Goal: Find contact information: Obtain details needed to contact an individual or organization

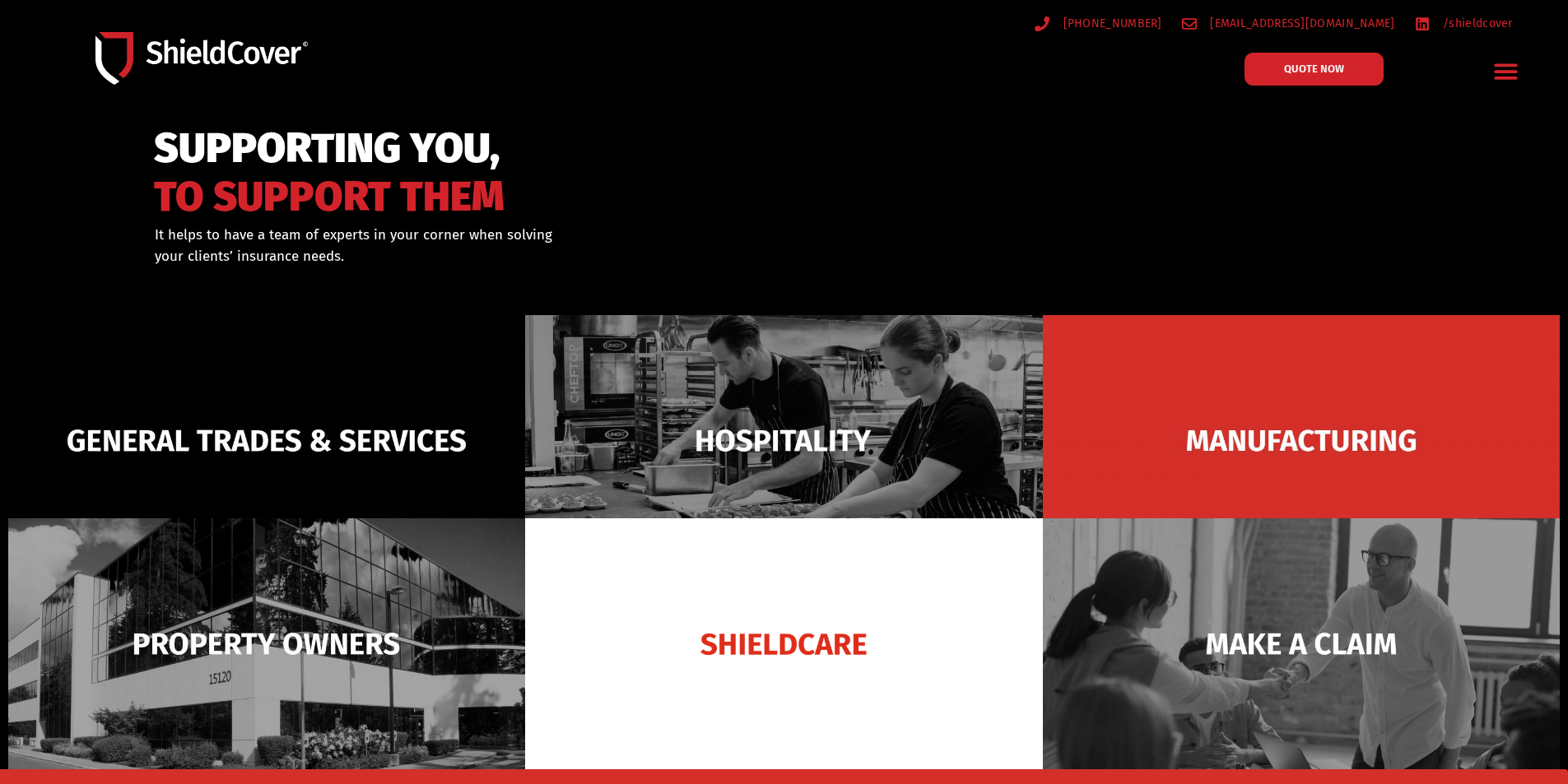
click at [1495, 69] on icon "Menu Toggle" at bounding box center [1505, 71] width 26 height 26
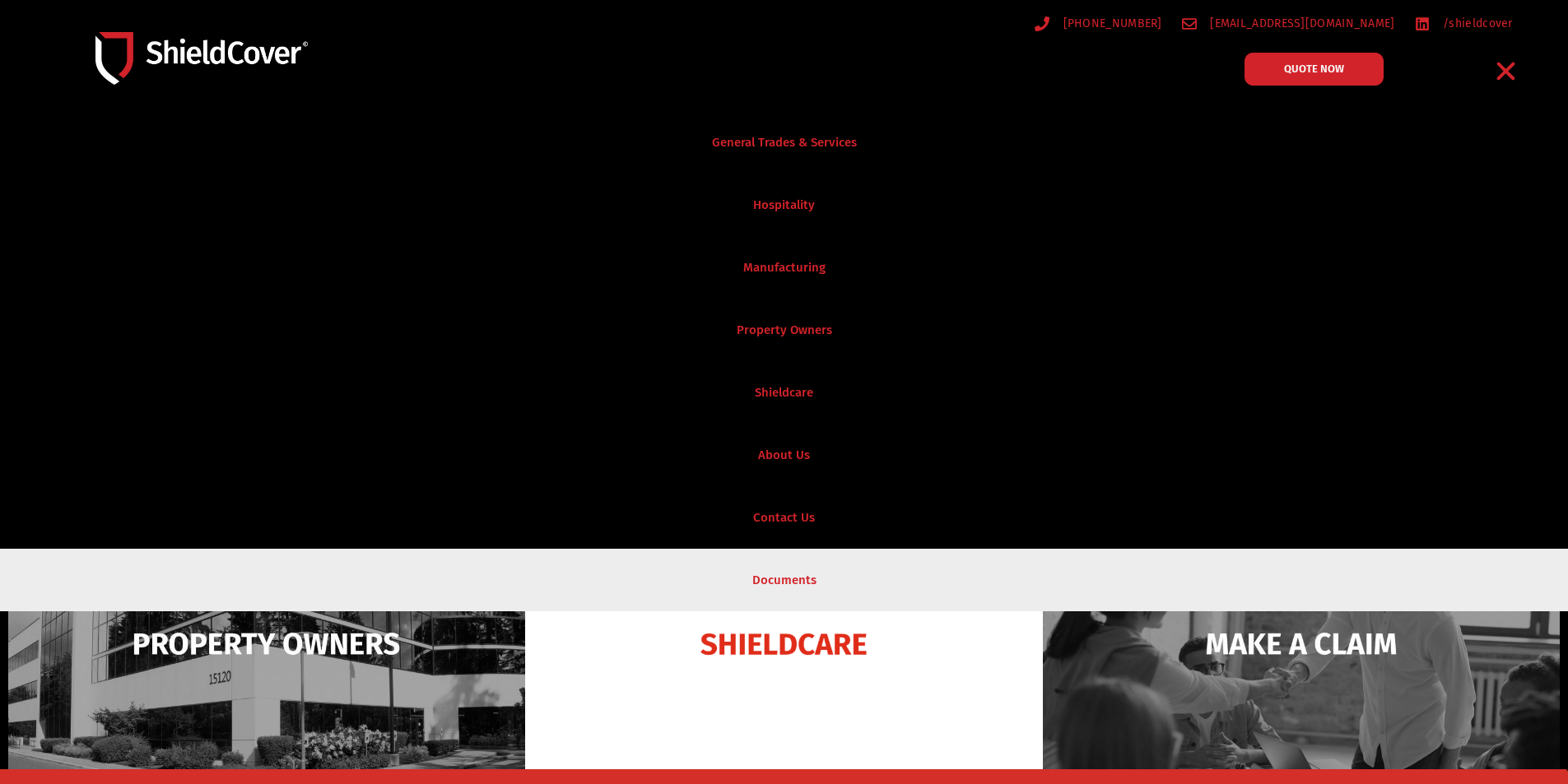
click at [730, 555] on link "Documents" at bounding box center [784, 579] width 1568 height 62
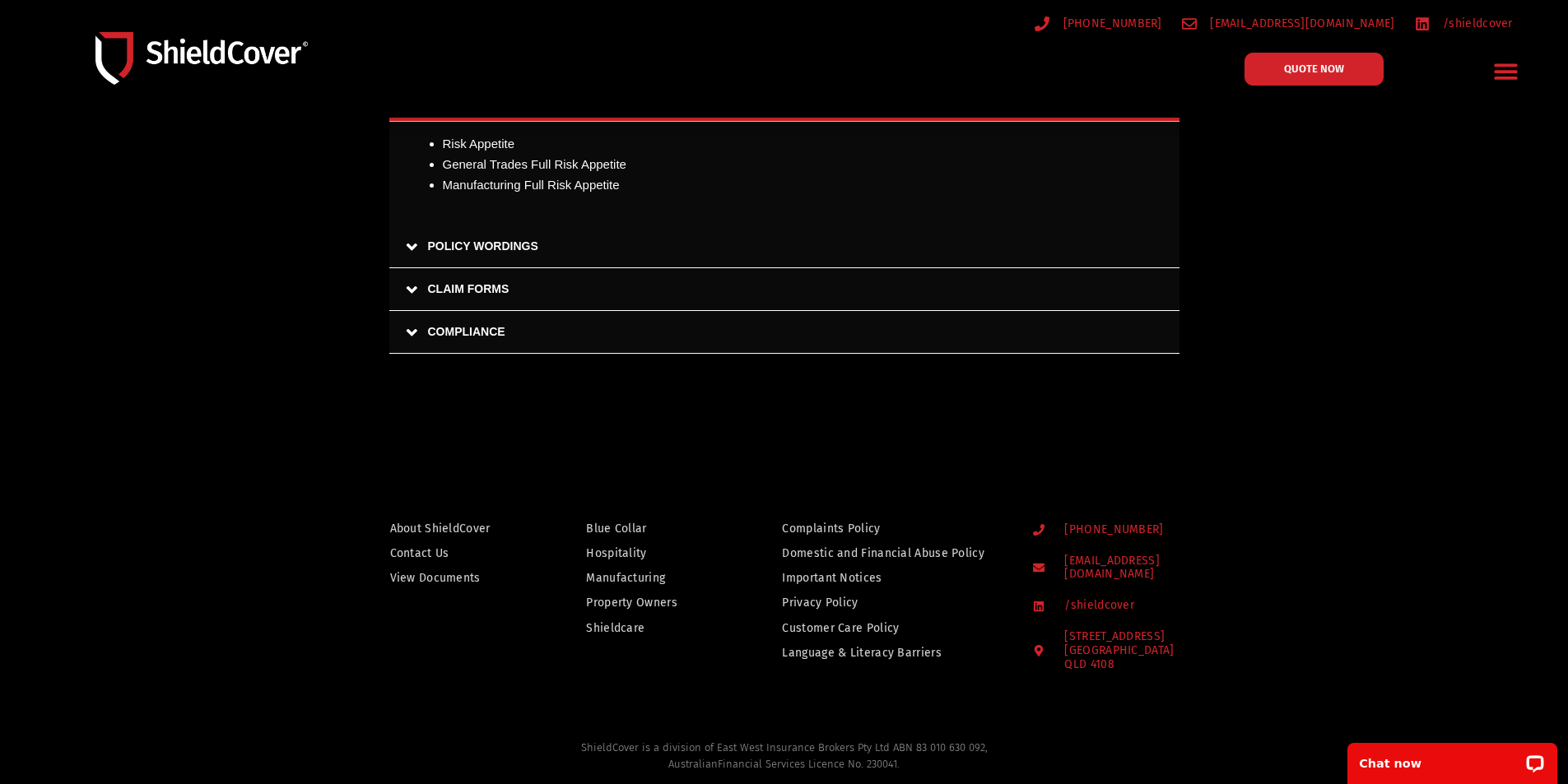
click at [415, 335] on link "COMPLIANCE" at bounding box center [784, 331] width 790 height 43
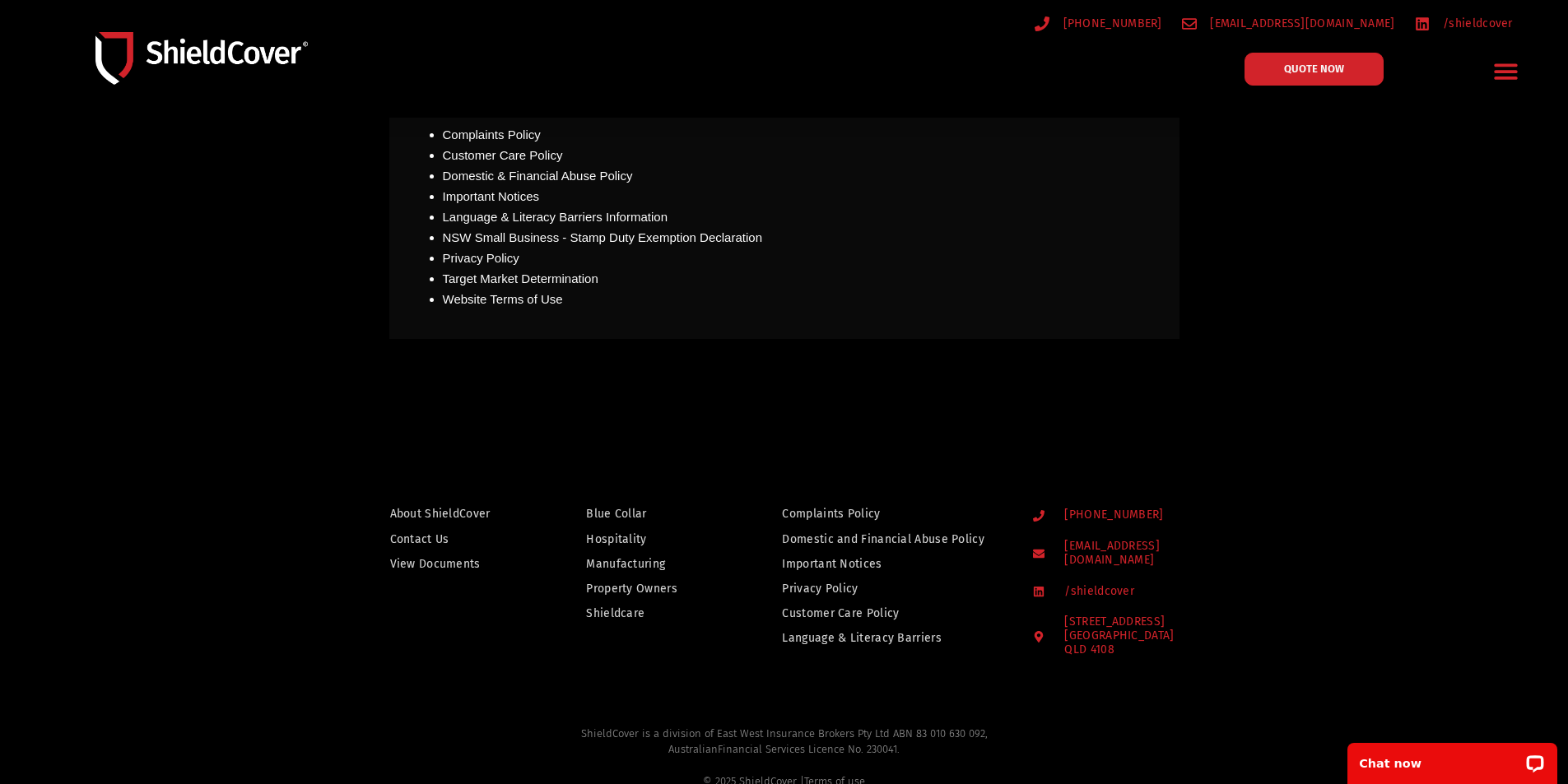
scroll to position [405, 0]
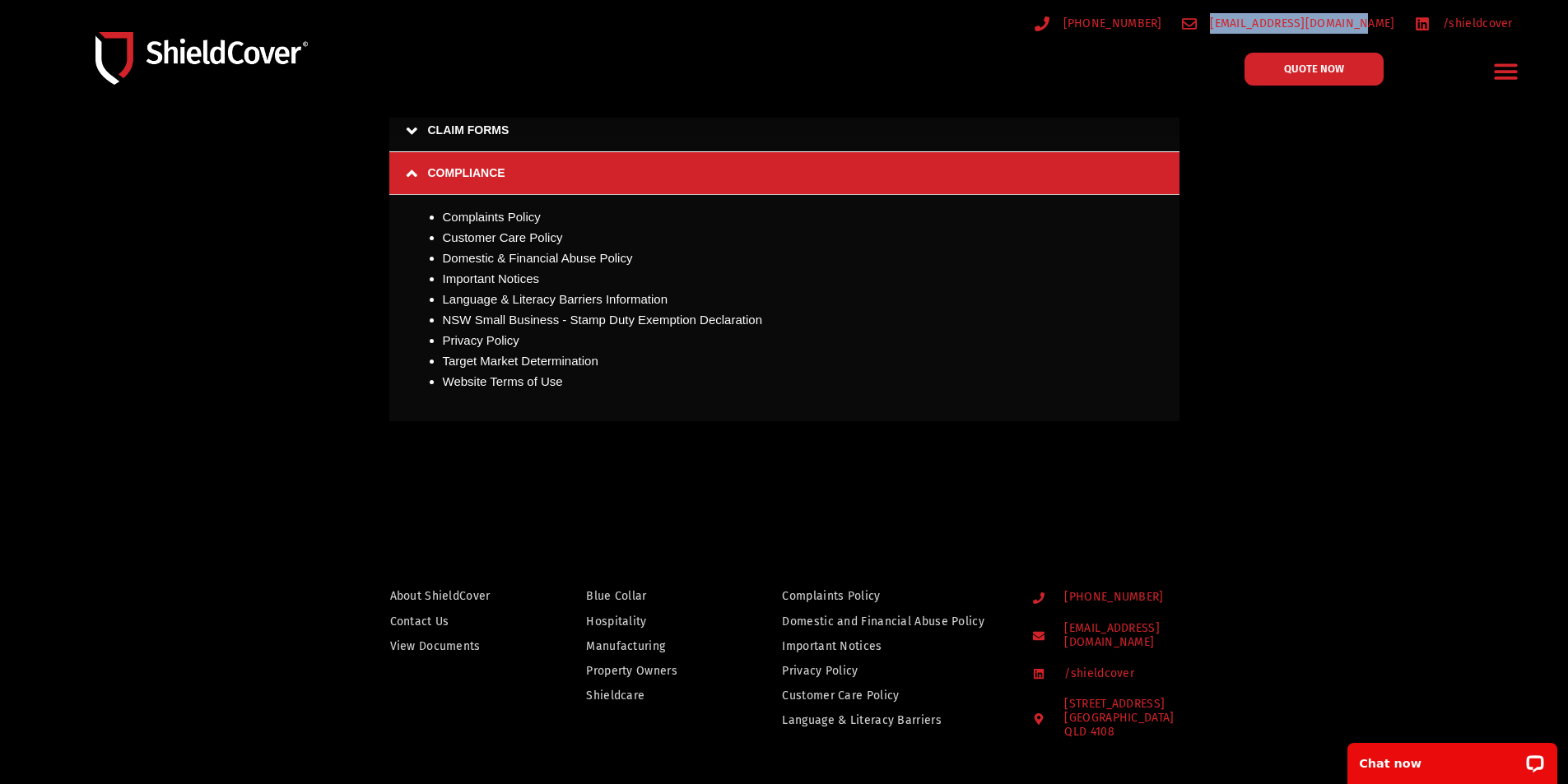
drag, startPoint x: 1400, startPoint y: 28, endPoint x: 1237, endPoint y: 38, distance: 163.3
click at [1237, 38] on div "(07) 3510 9535 hello@shieldcover.com.au /shieldcover" at bounding box center [1181, 23] width 724 height 37
copy span "[EMAIL_ADDRESS][DOMAIN_NAME]"
